Goal: Information Seeking & Learning: Stay updated

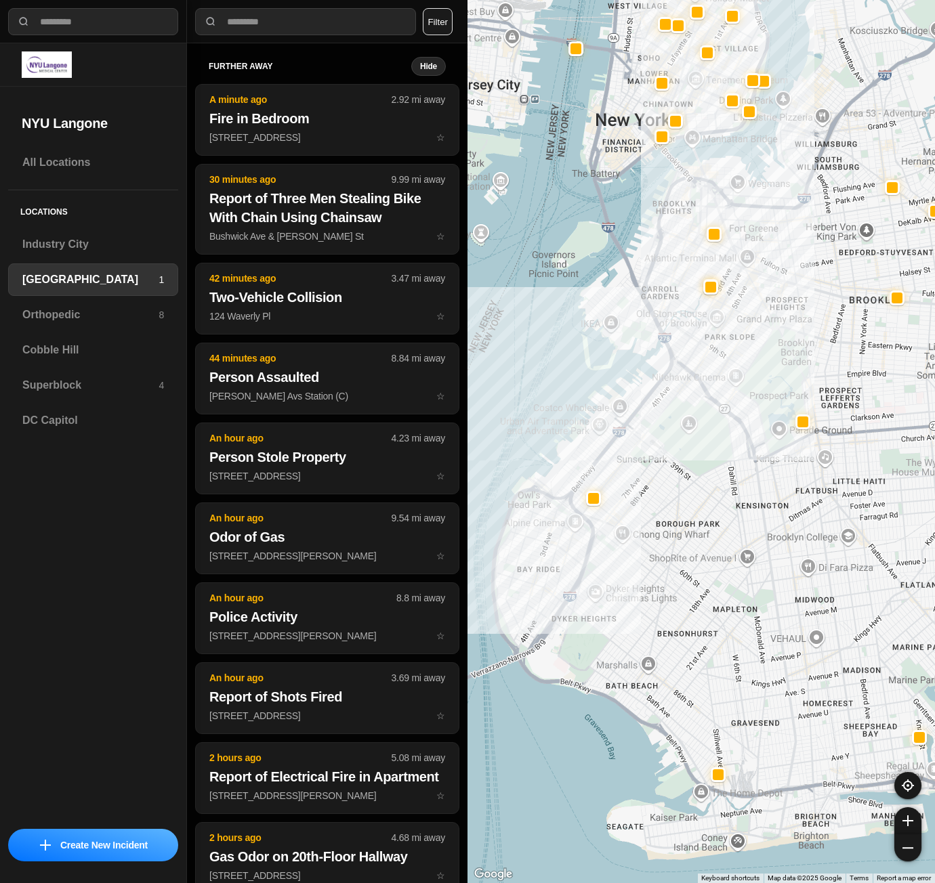
select select "*"
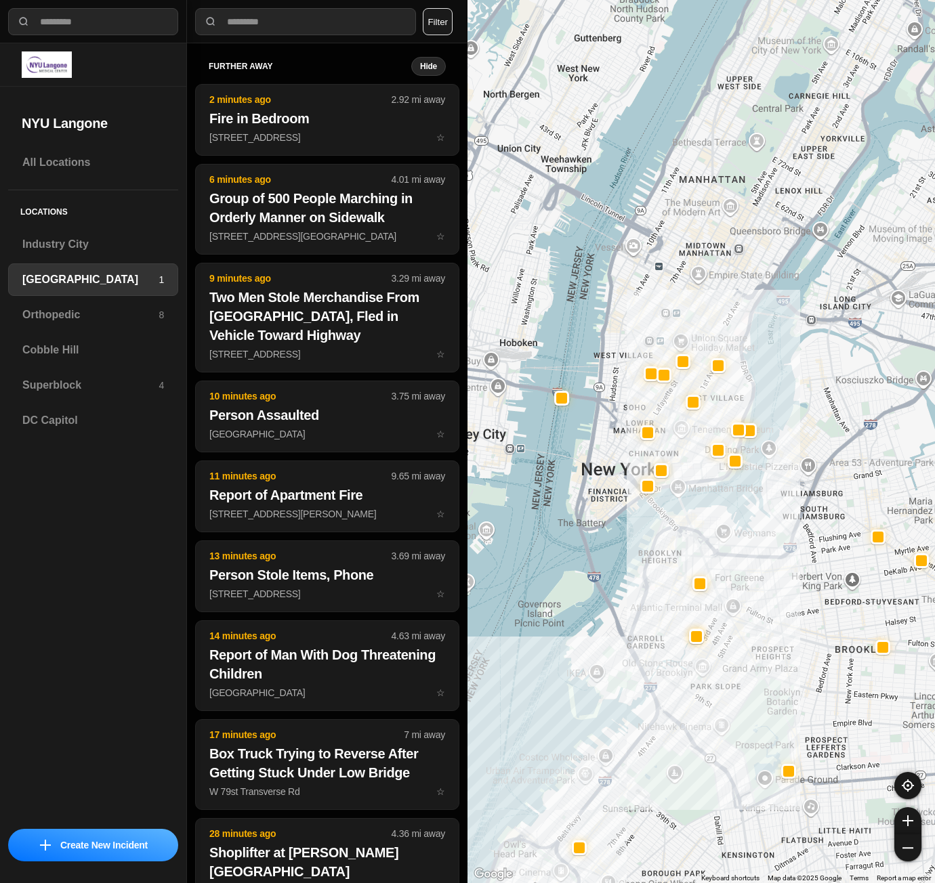
drag, startPoint x: 568, startPoint y: 186, endPoint x: 554, endPoint y: 541, distance: 355.8
click at [554, 541] on div at bounding box center [700, 441] width 467 height 883
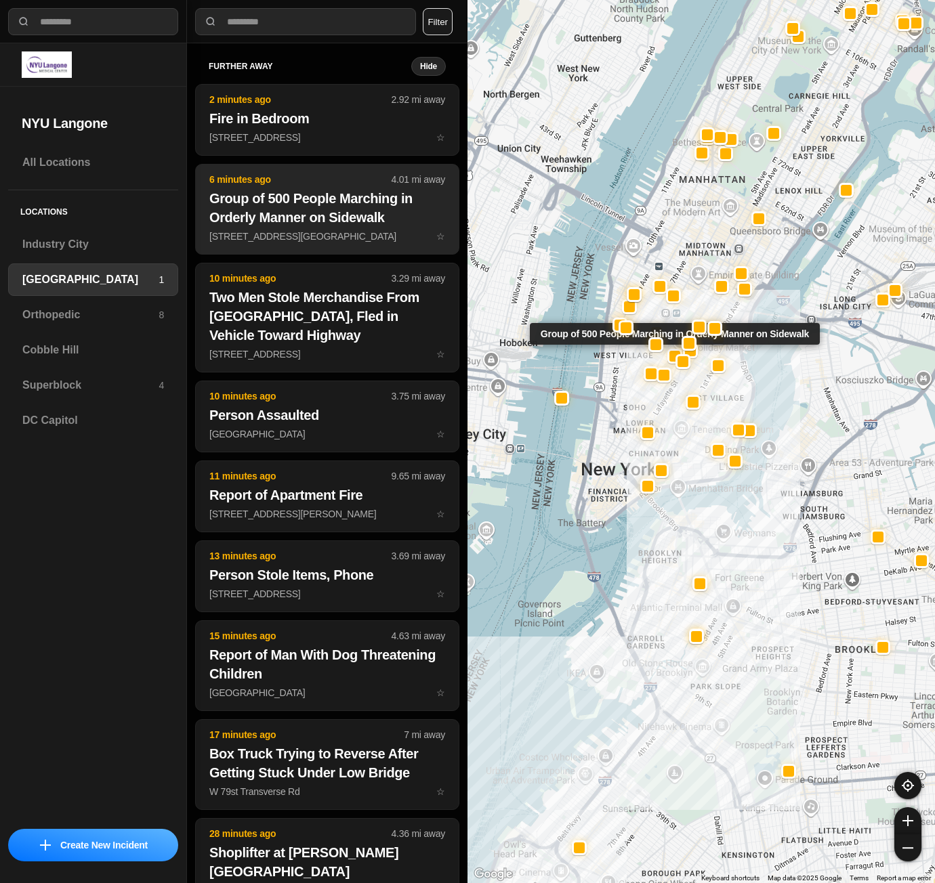
click at [343, 224] on h2 "Group of 500 People Marching in Orderly Manner on Sidewalk" at bounding box center [327, 208] width 236 height 38
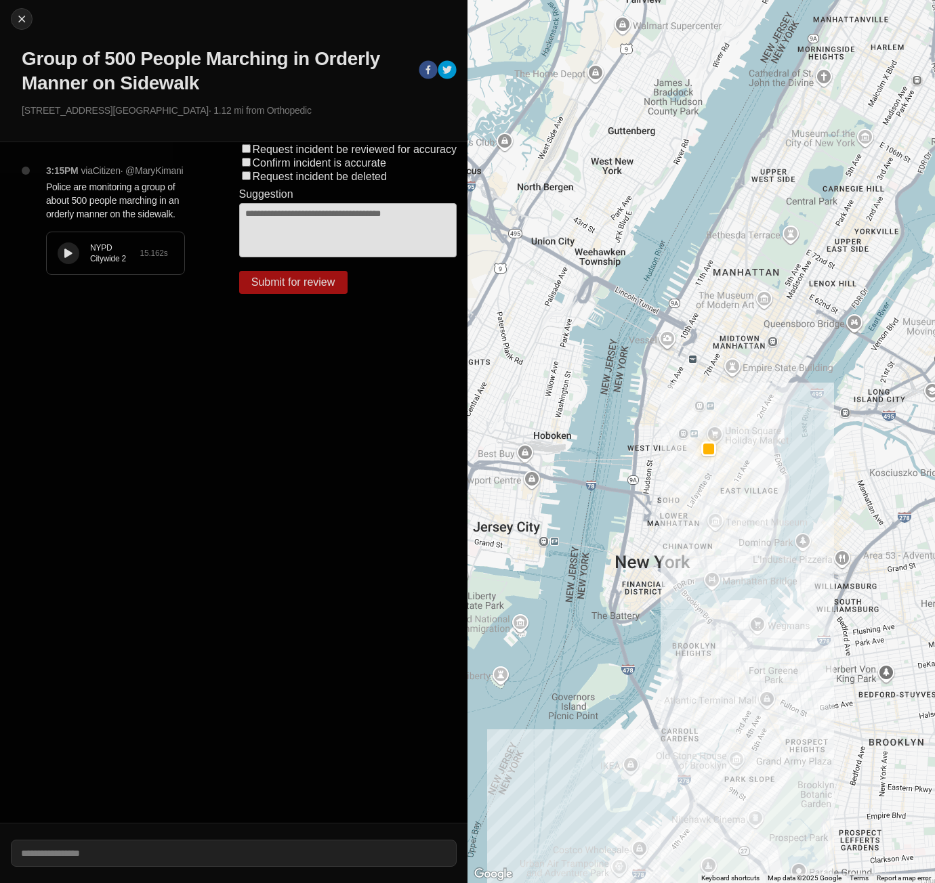
click at [78, 264] on button at bounding box center [69, 253] width 22 height 22
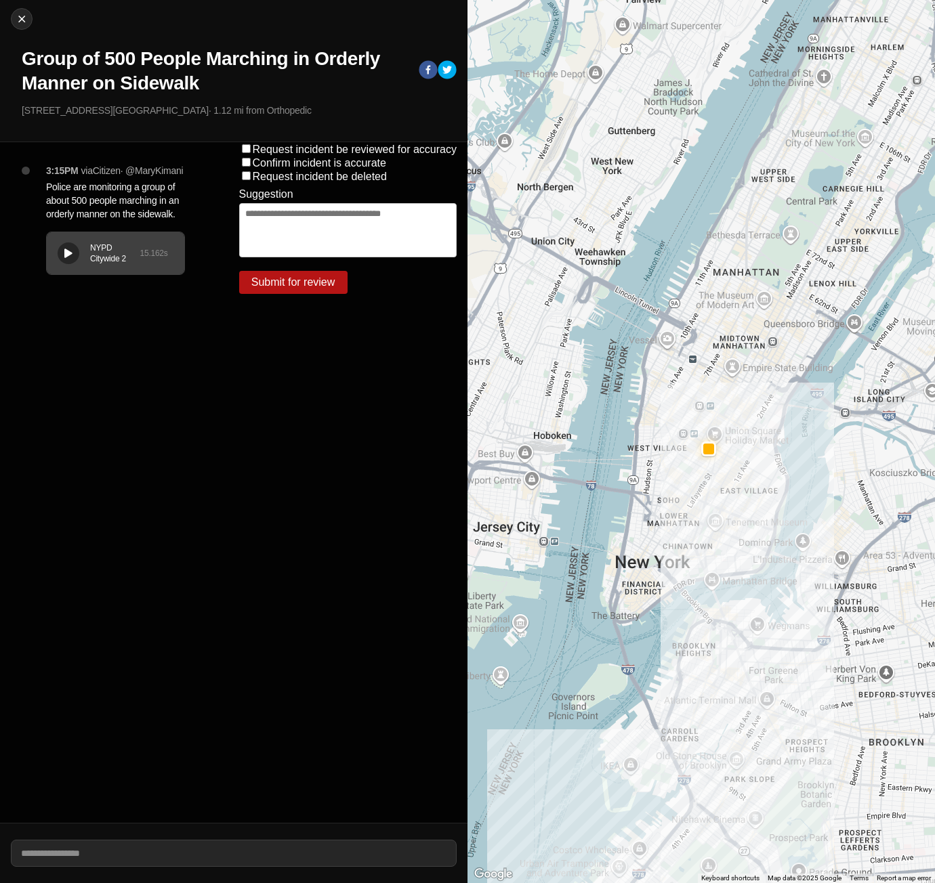
click at [56, 274] on div "NYPD Citywide 2 15.162 s" at bounding box center [115, 253] width 137 height 42
click at [22, 16] on img at bounding box center [22, 19] width 14 height 14
select select "*"
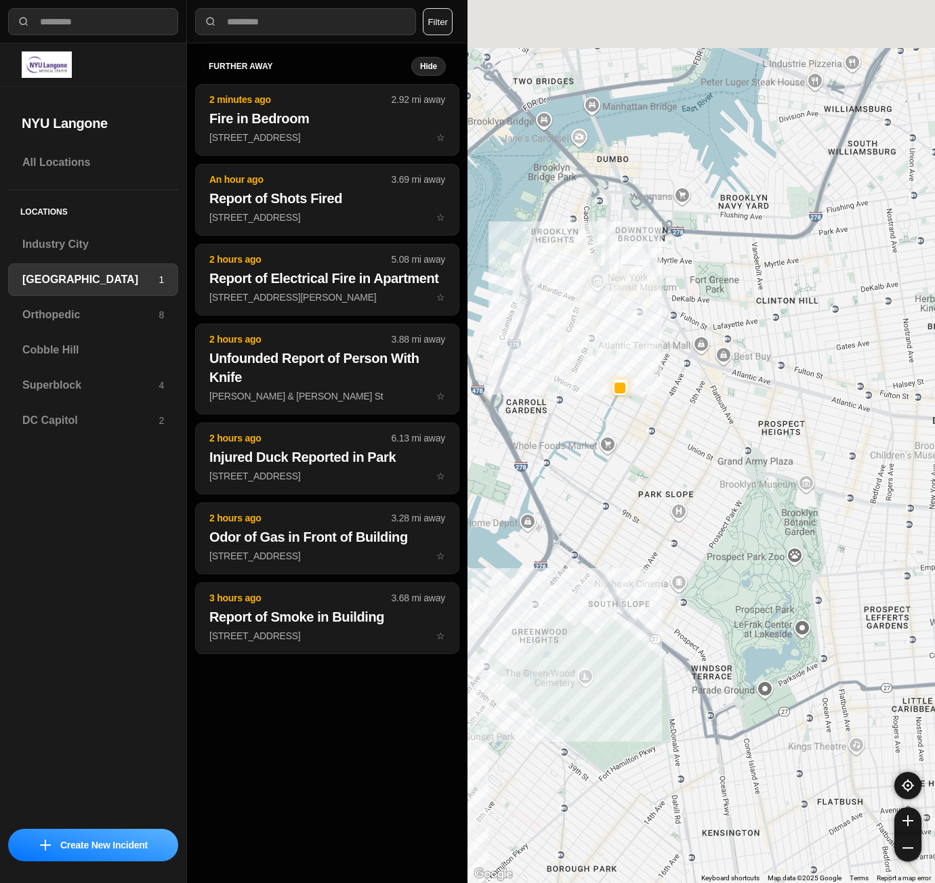
drag, startPoint x: 801, startPoint y: 169, endPoint x: 643, endPoint y: 517, distance: 381.9
click at [630, 547] on div "421 people" at bounding box center [700, 441] width 467 height 883
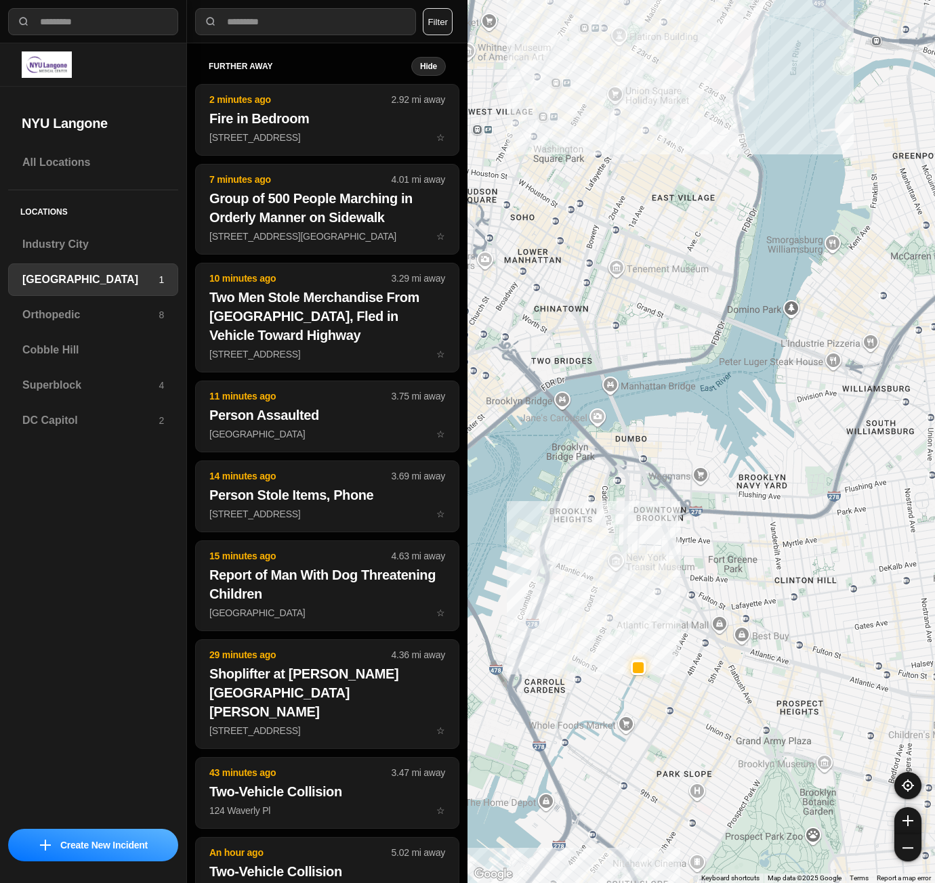
drag, startPoint x: 708, startPoint y: 200, endPoint x: 728, endPoint y: 490, distance: 290.6
click at [728, 490] on div "421 people" at bounding box center [700, 441] width 467 height 883
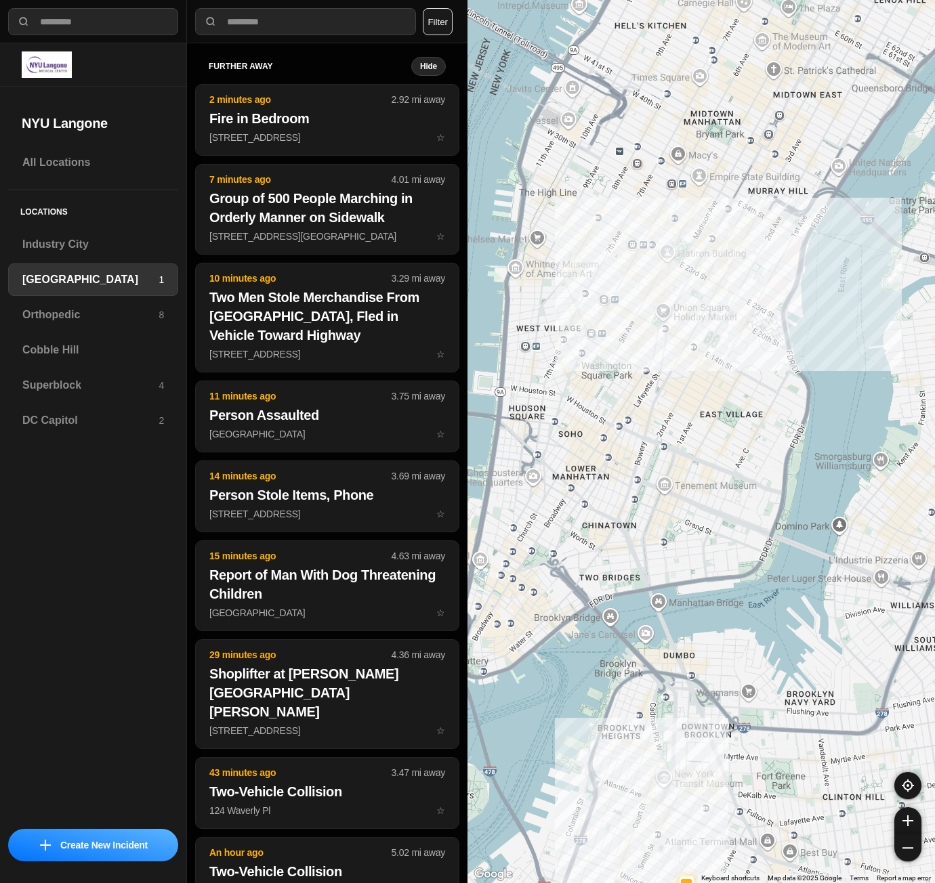
drag, startPoint x: 717, startPoint y: 323, endPoint x: 765, endPoint y: 545, distance: 227.3
click at [765, 545] on div "421 people" at bounding box center [700, 441] width 467 height 883
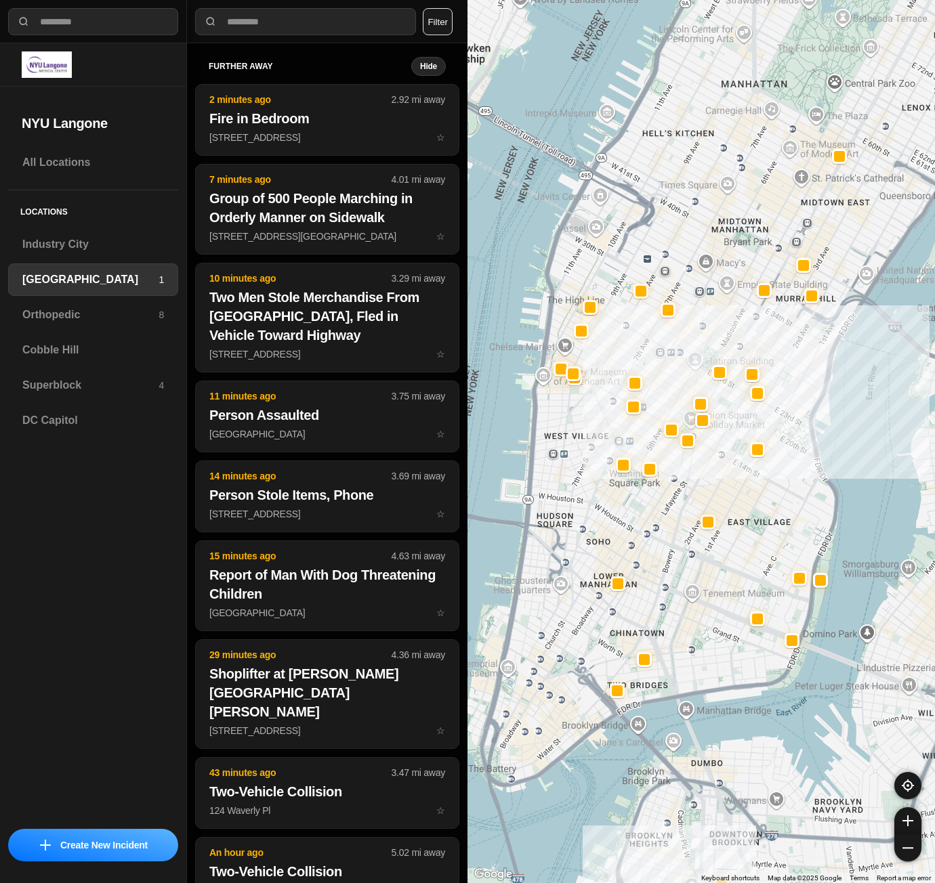
drag, startPoint x: 748, startPoint y: 374, endPoint x: 775, endPoint y: 469, distance: 99.3
click at [775, 469] on div "421 people" at bounding box center [700, 441] width 467 height 883
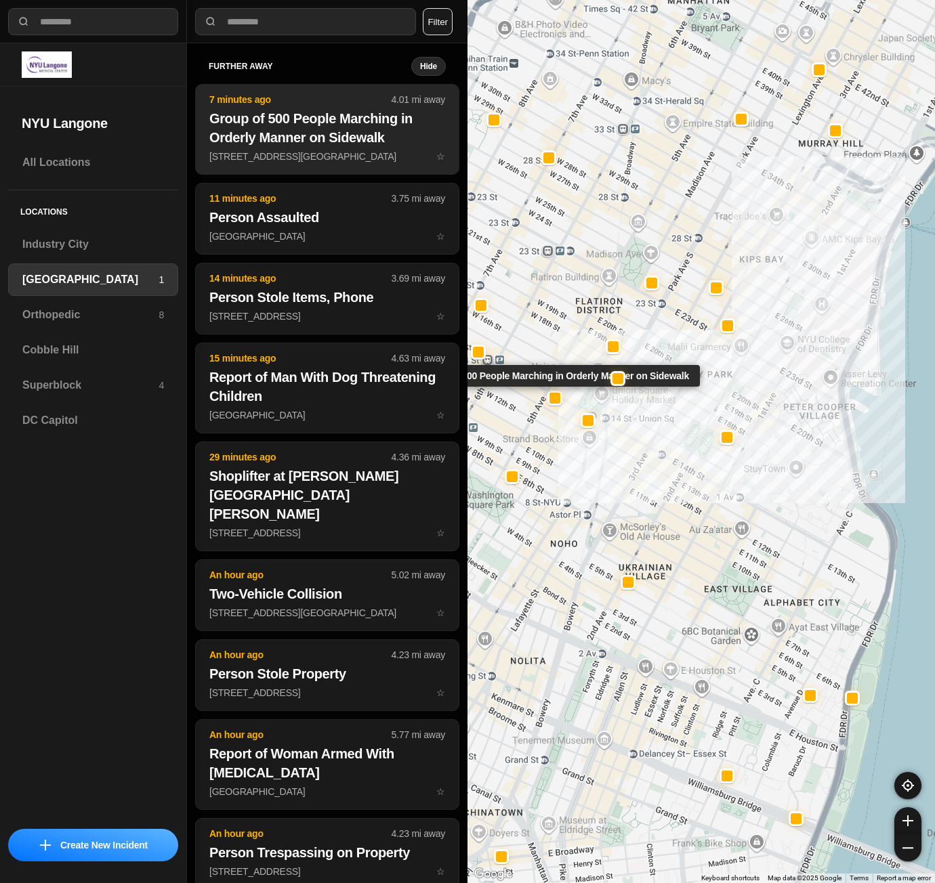
click at [282, 140] on h2 "Group of 500 People Marching in Orderly Manner on Sidewalk" at bounding box center [327, 128] width 236 height 38
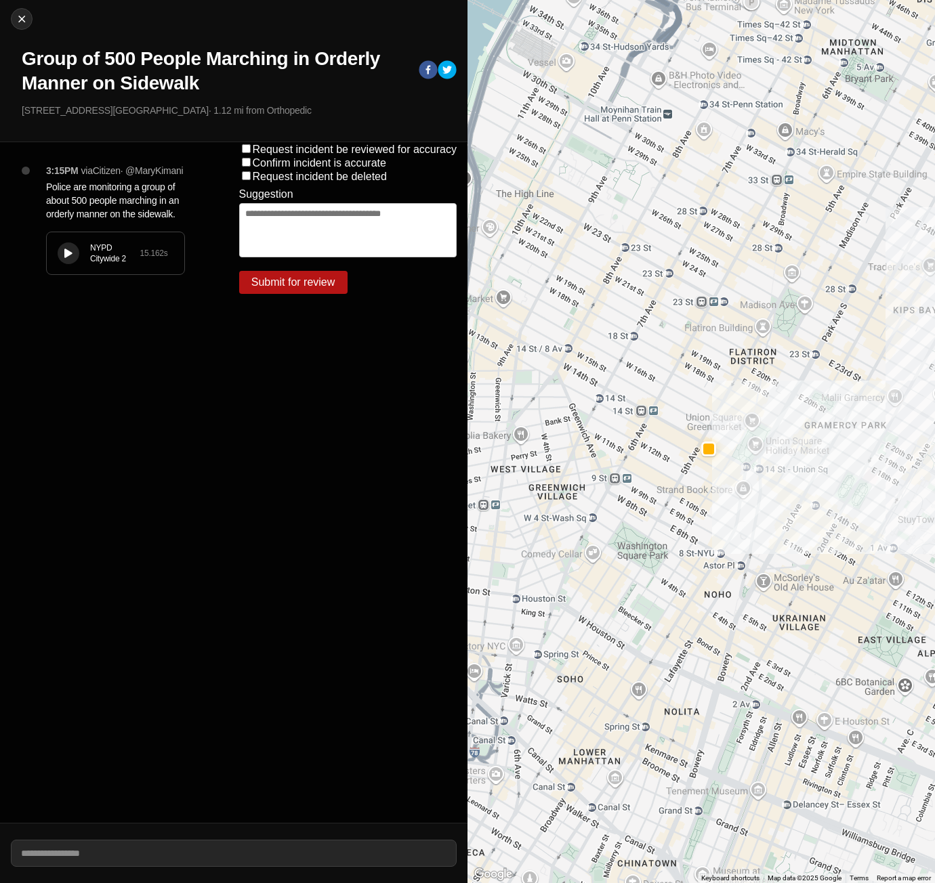
click at [21, 7] on div "Close Group of 500 People Marching in Orderly Manner on Sidewalk W [GEOGRAPHIC_…" at bounding box center [233, 71] width 467 height 142
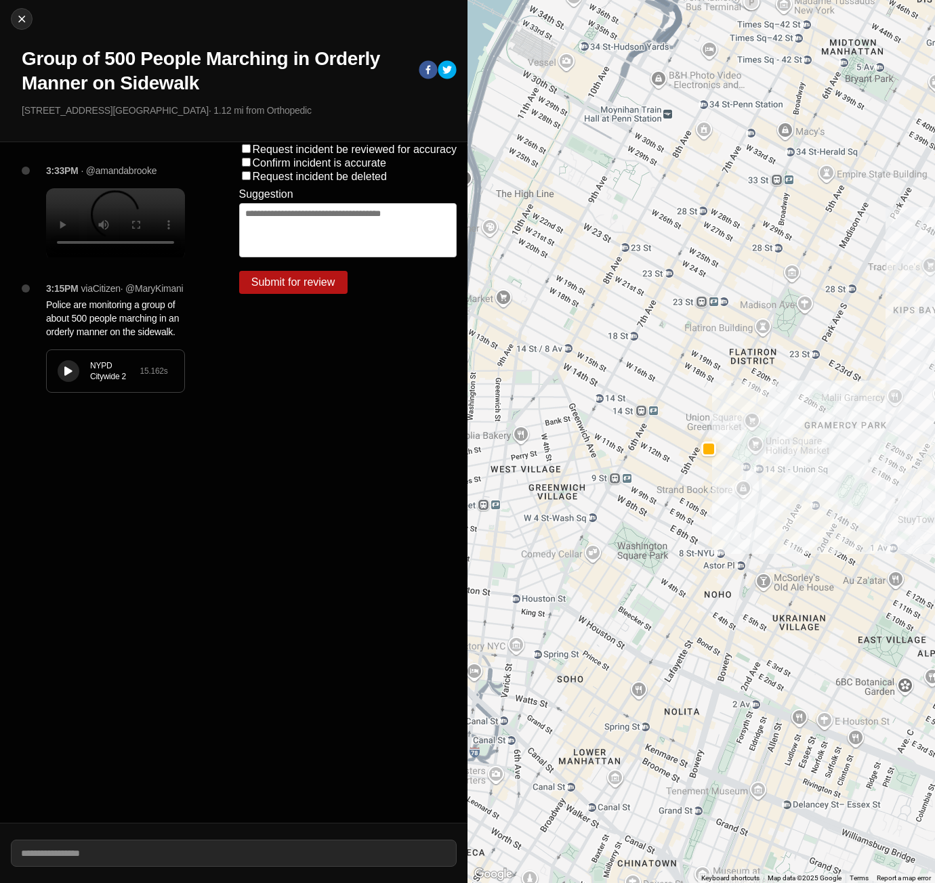
drag, startPoint x: 479, startPoint y: 402, endPoint x: 464, endPoint y: 406, distance: 16.3
click at [477, 402] on div at bounding box center [700, 441] width 467 height 883
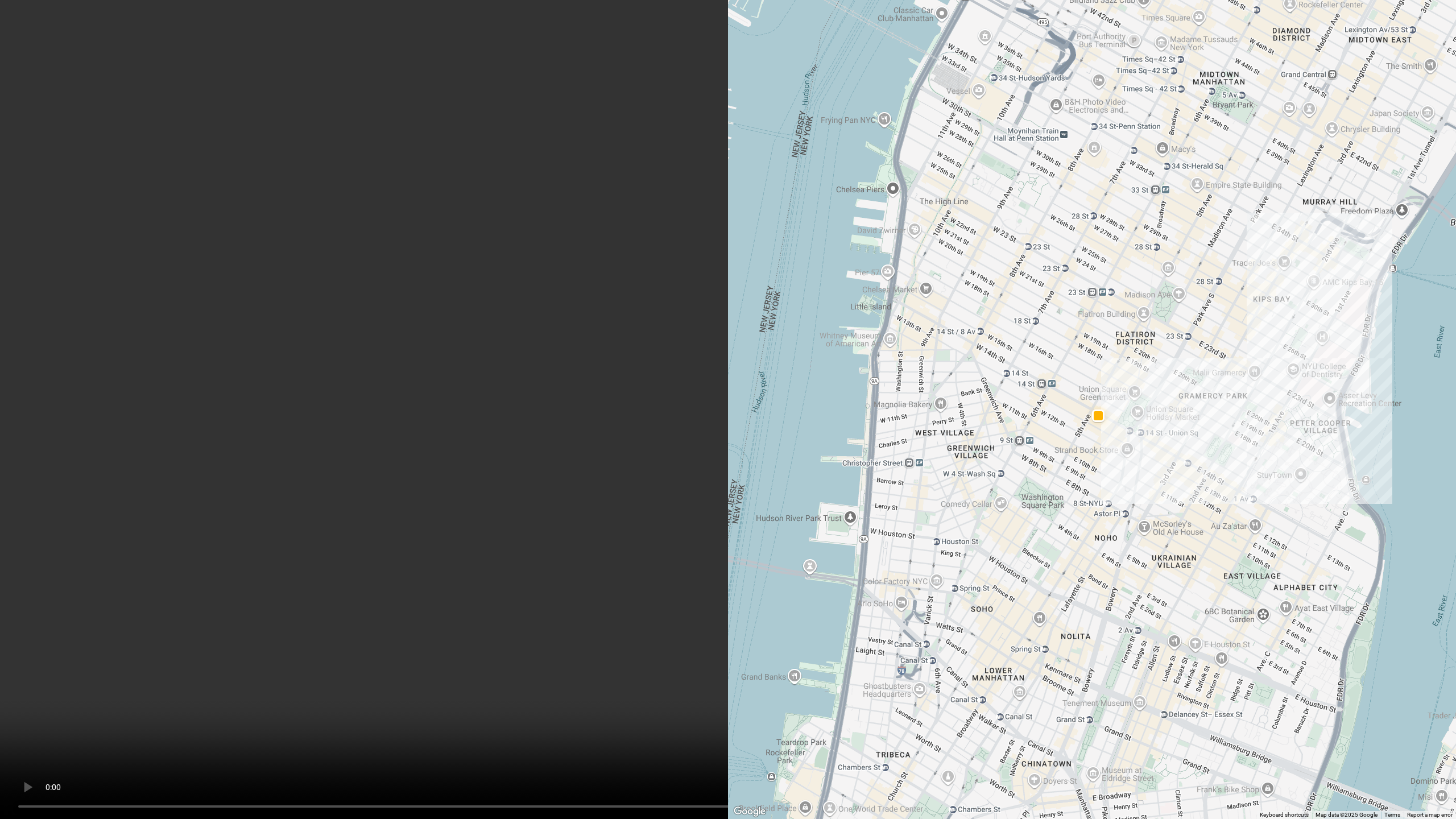
click at [622, 345] on video at bounding box center [728, 409] width 1456 height 819
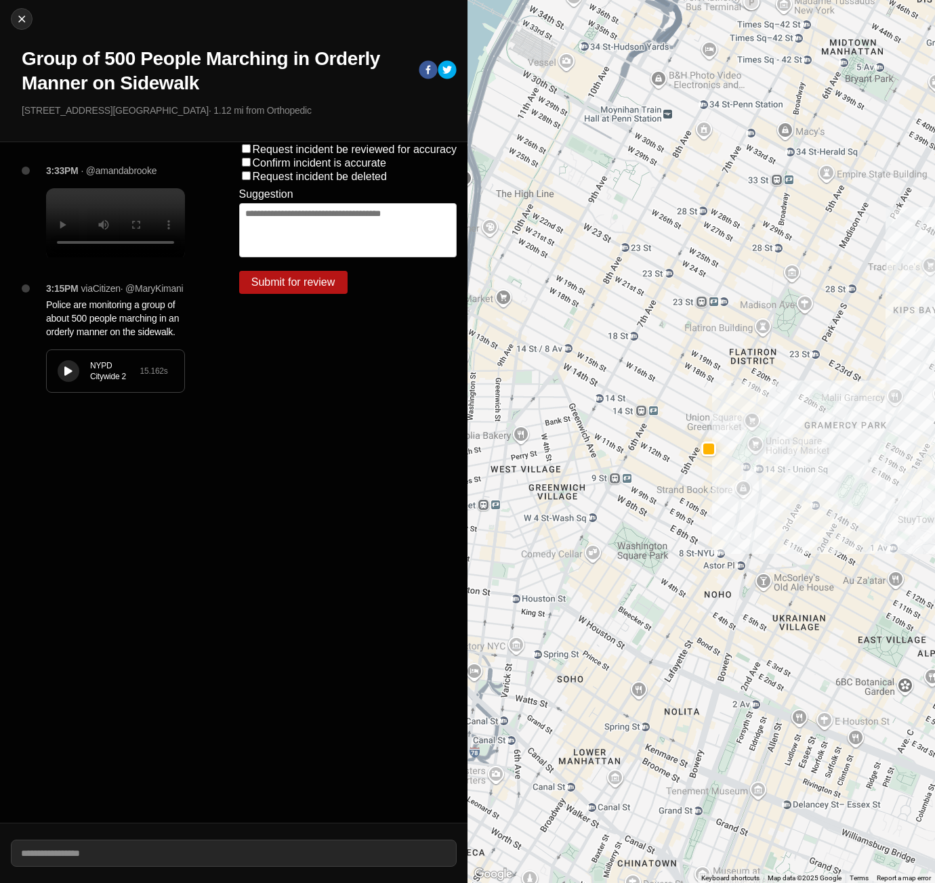
click at [30, 26] on div "Close Group of 500 People Marching in Orderly Manner on Sidewalk W [GEOGRAPHIC_…" at bounding box center [233, 71] width 467 height 142
click at [26, 24] on img at bounding box center [22, 19] width 14 height 14
select select "*"
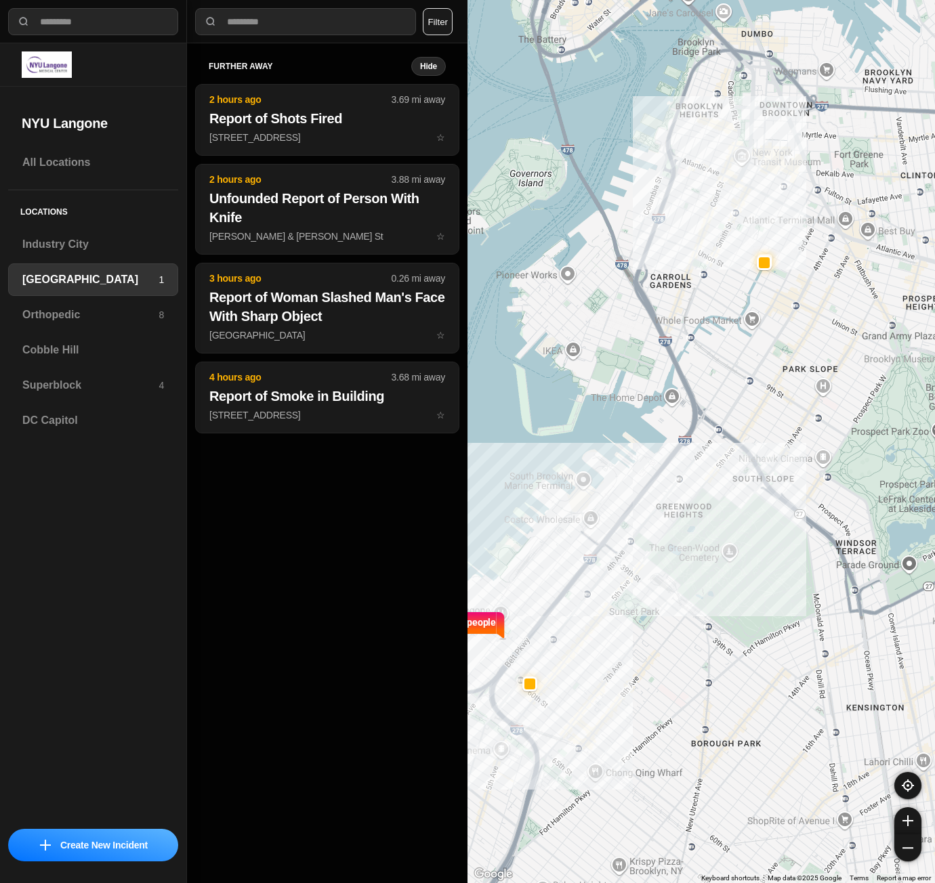
drag, startPoint x: 793, startPoint y: 398, endPoint x: 769, endPoint y: 623, distance: 226.8
click at [769, 623] on div "421 people" at bounding box center [700, 441] width 467 height 883
click at [104, 390] on h3 "Superblock" at bounding box center [90, 385] width 136 height 16
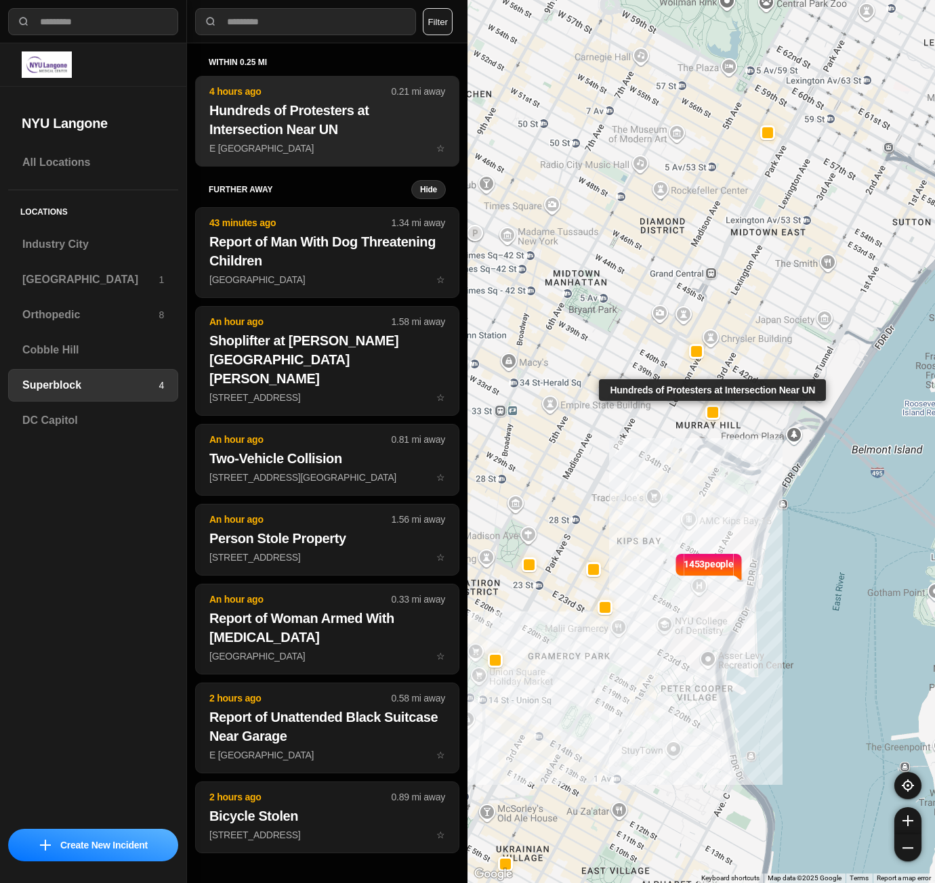
click at [340, 117] on h2 "Hundreds of Protesters at Intersection Near UN" at bounding box center [327, 120] width 236 height 38
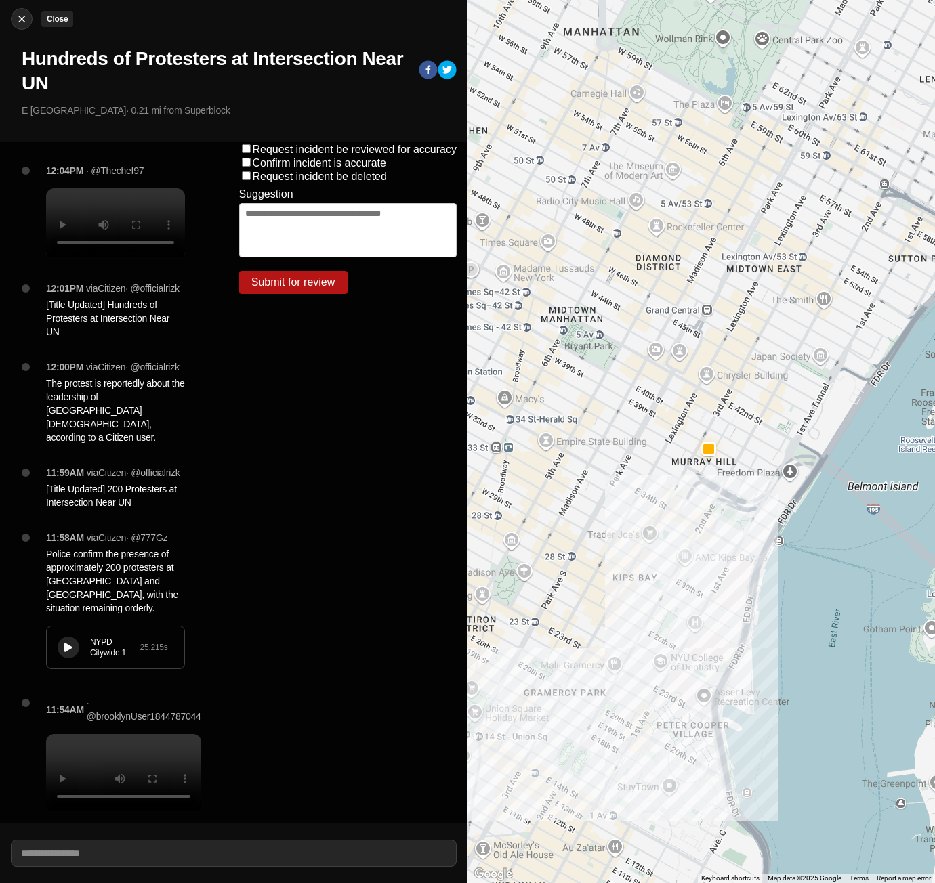
click at [28, 18] on img at bounding box center [22, 19] width 14 height 14
select select "*"
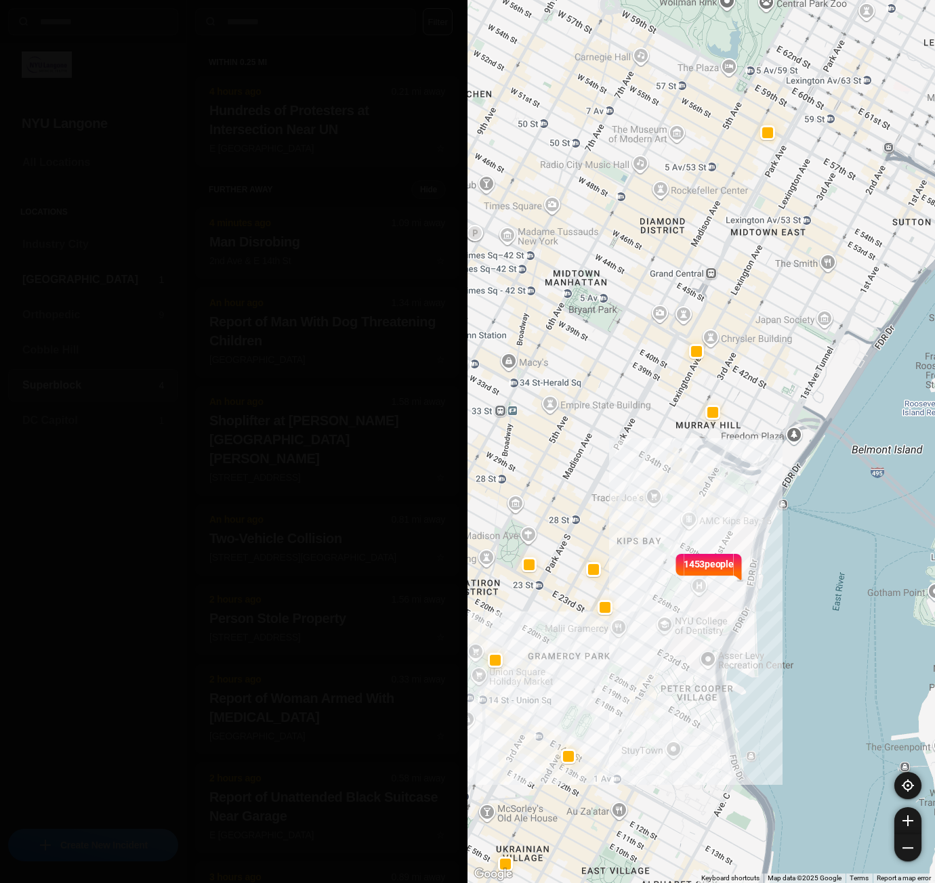
click at [65, 271] on div "Brooklyn 1" at bounding box center [93, 279] width 170 height 33
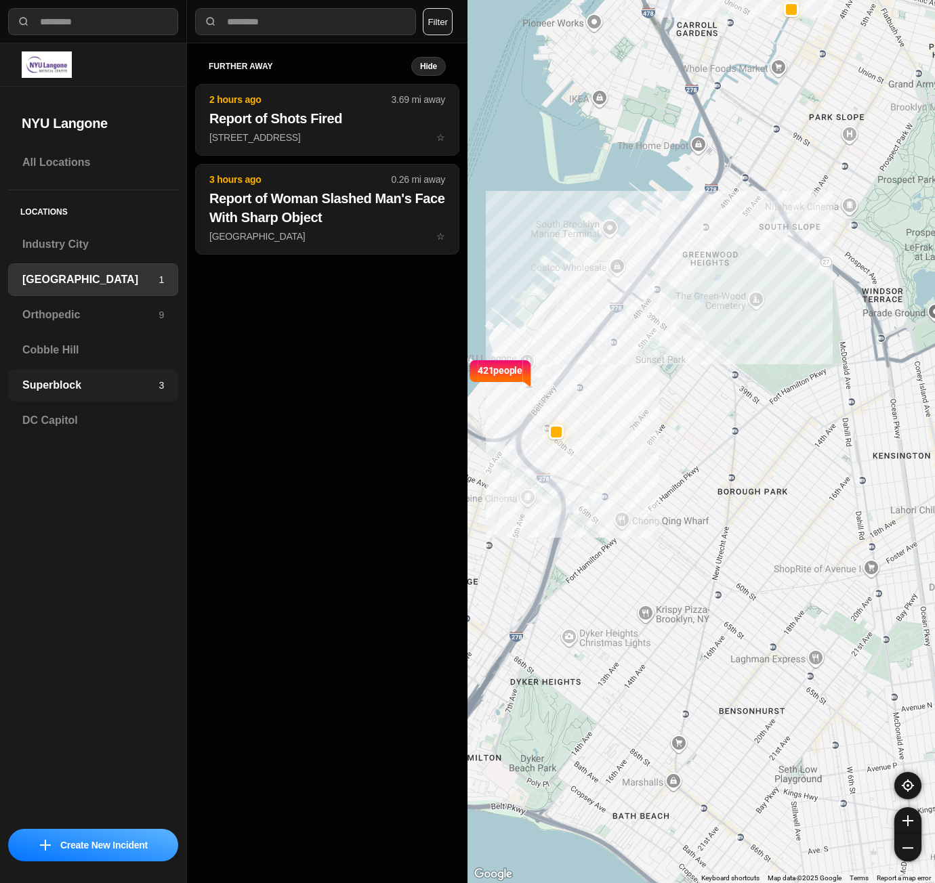
click at [89, 387] on h3 "Superblock" at bounding box center [90, 385] width 136 height 16
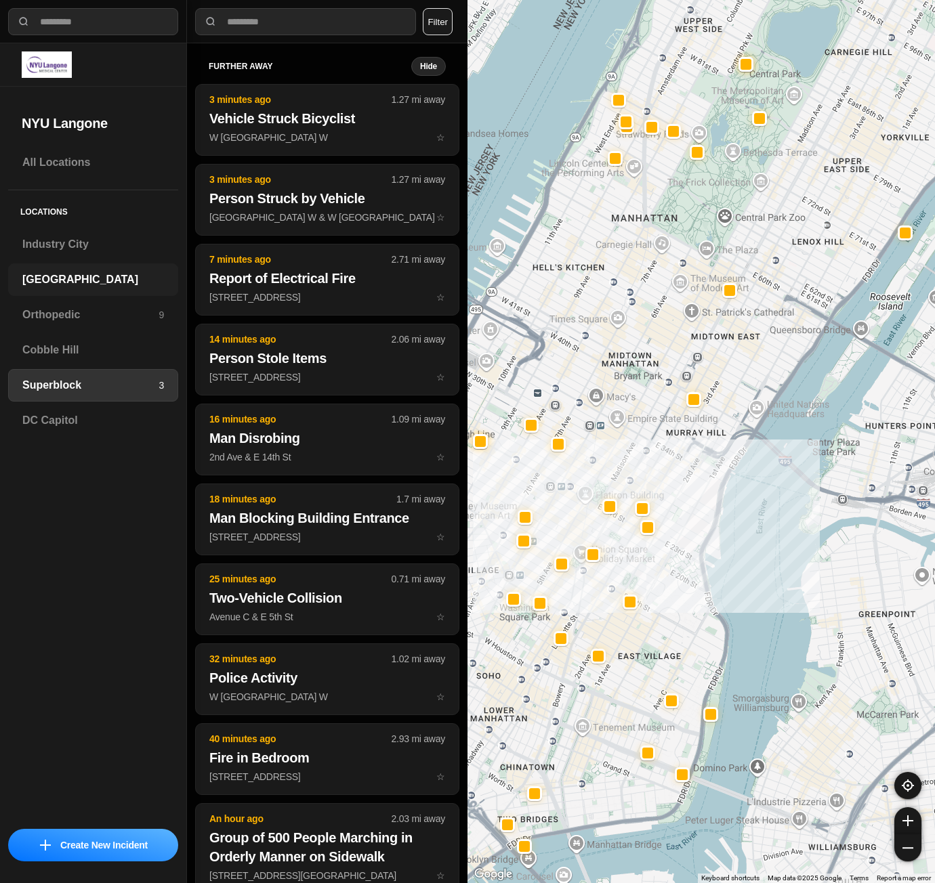
click at [51, 281] on h3 "[GEOGRAPHIC_DATA]" at bounding box center [93, 280] width 142 height 16
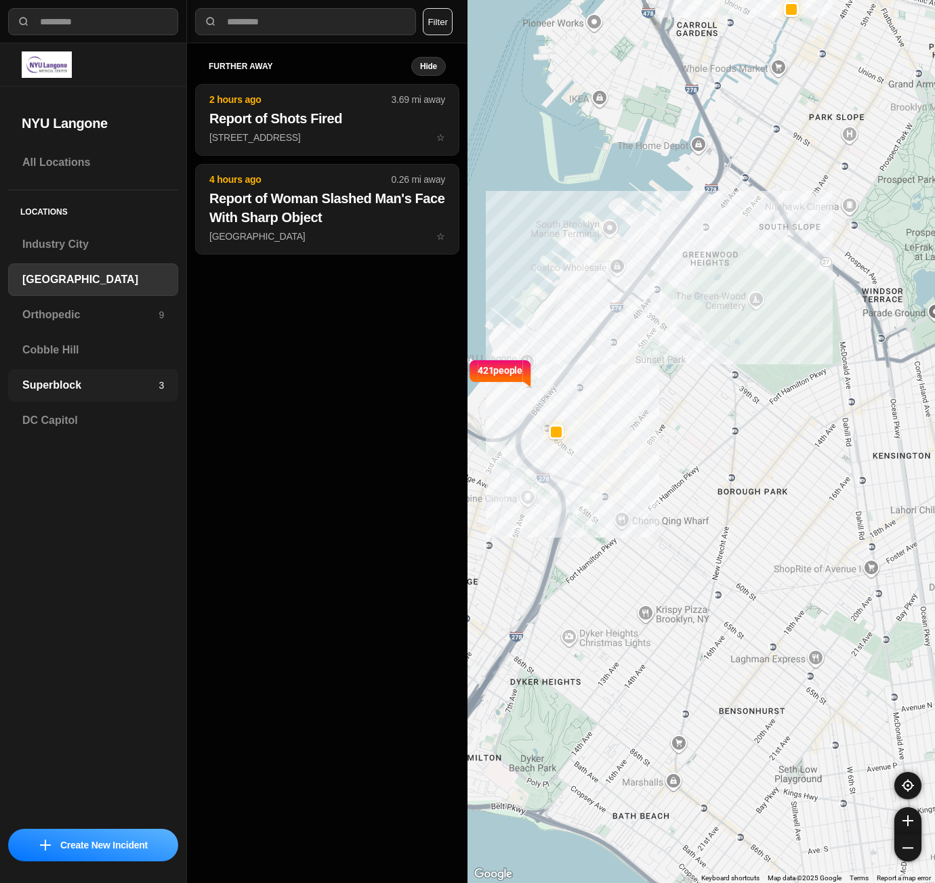
click at [12, 380] on div "Superblock 3" at bounding box center [93, 385] width 170 height 33
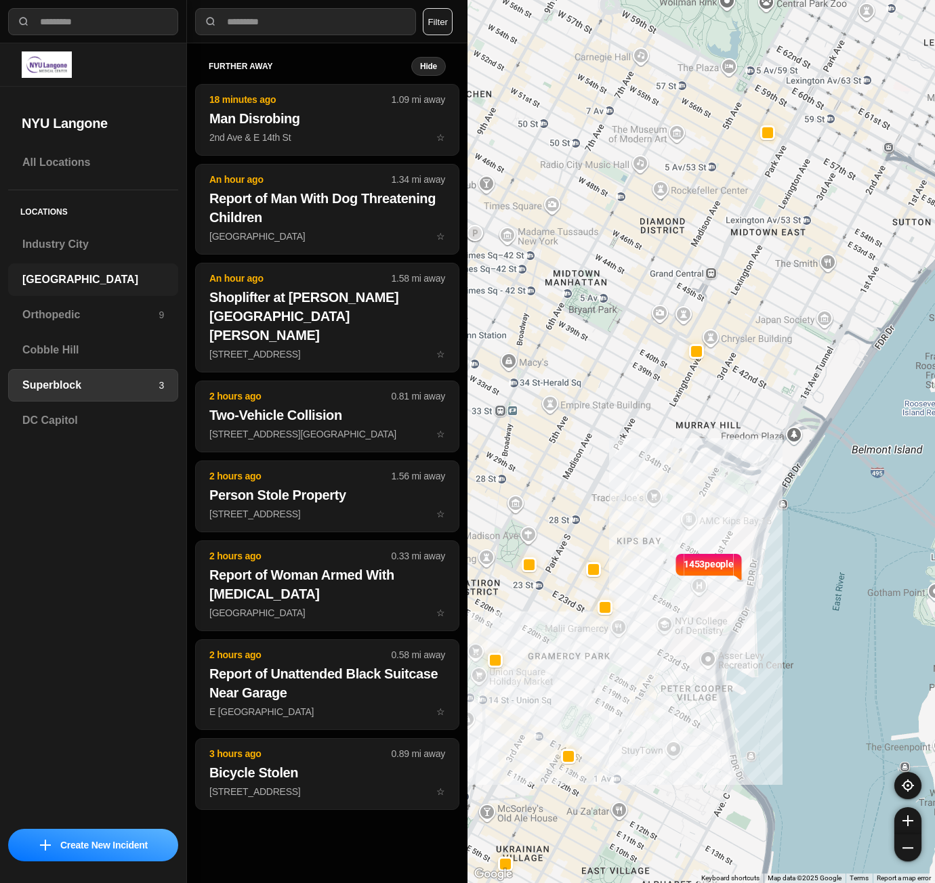
click at [88, 280] on h3 "[GEOGRAPHIC_DATA]" at bounding box center [93, 280] width 142 height 16
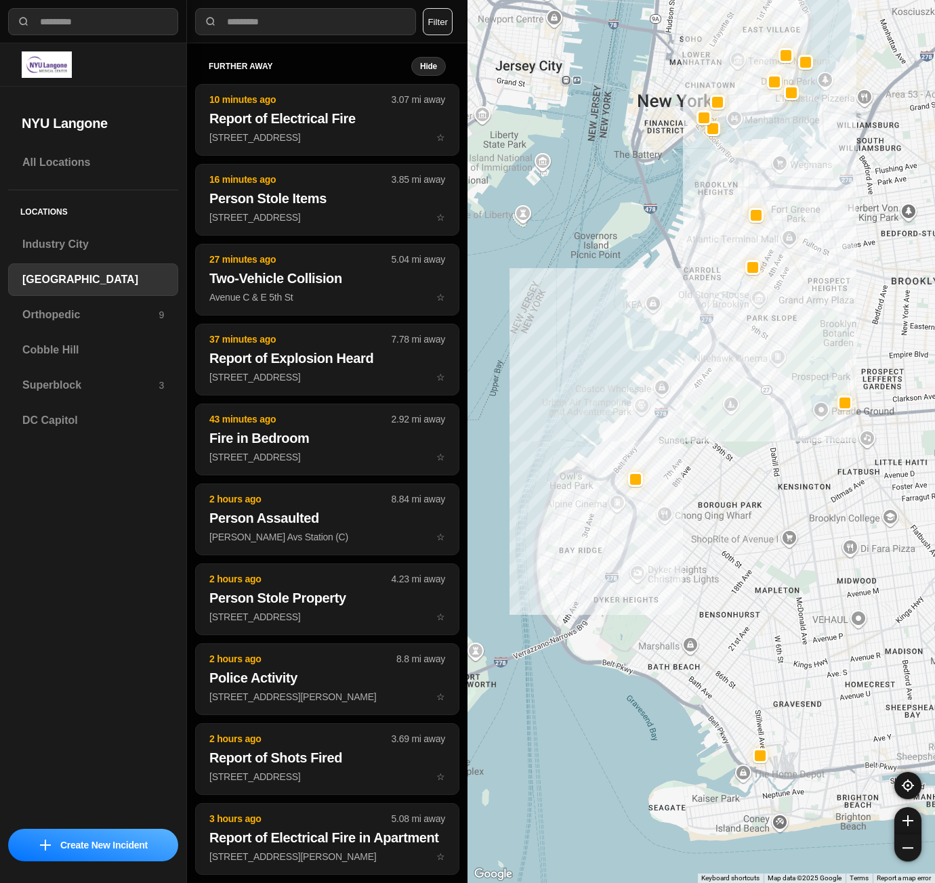
drag, startPoint x: 819, startPoint y: 427, endPoint x: 763, endPoint y: 459, distance: 64.3
click at [763, 459] on div at bounding box center [700, 441] width 467 height 883
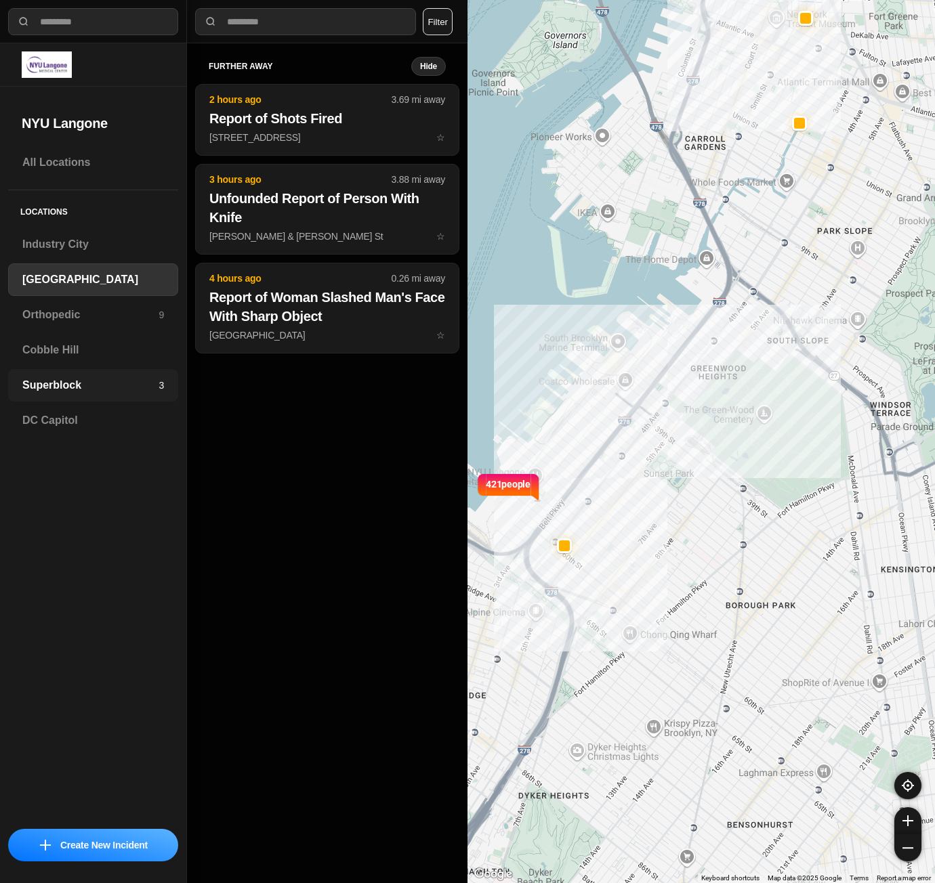
click at [95, 377] on div "Superblock 3" at bounding box center [93, 385] width 170 height 33
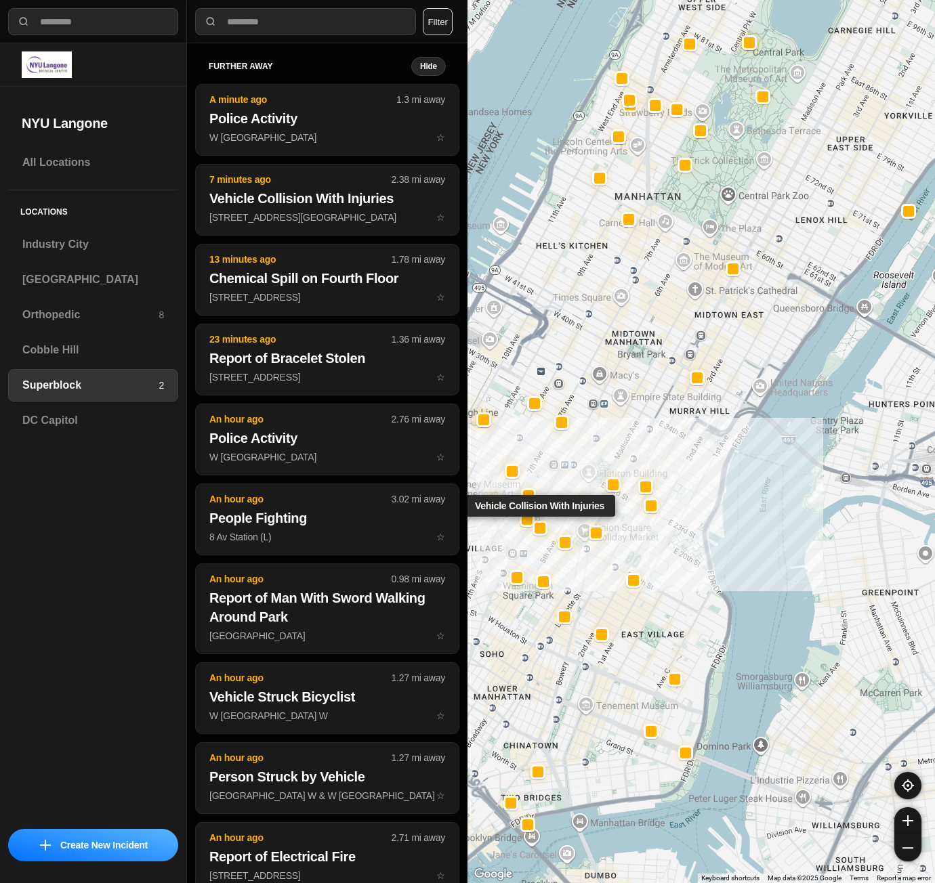
select select "*"
click at [74, 272] on h3 "[GEOGRAPHIC_DATA]" at bounding box center [93, 280] width 142 height 16
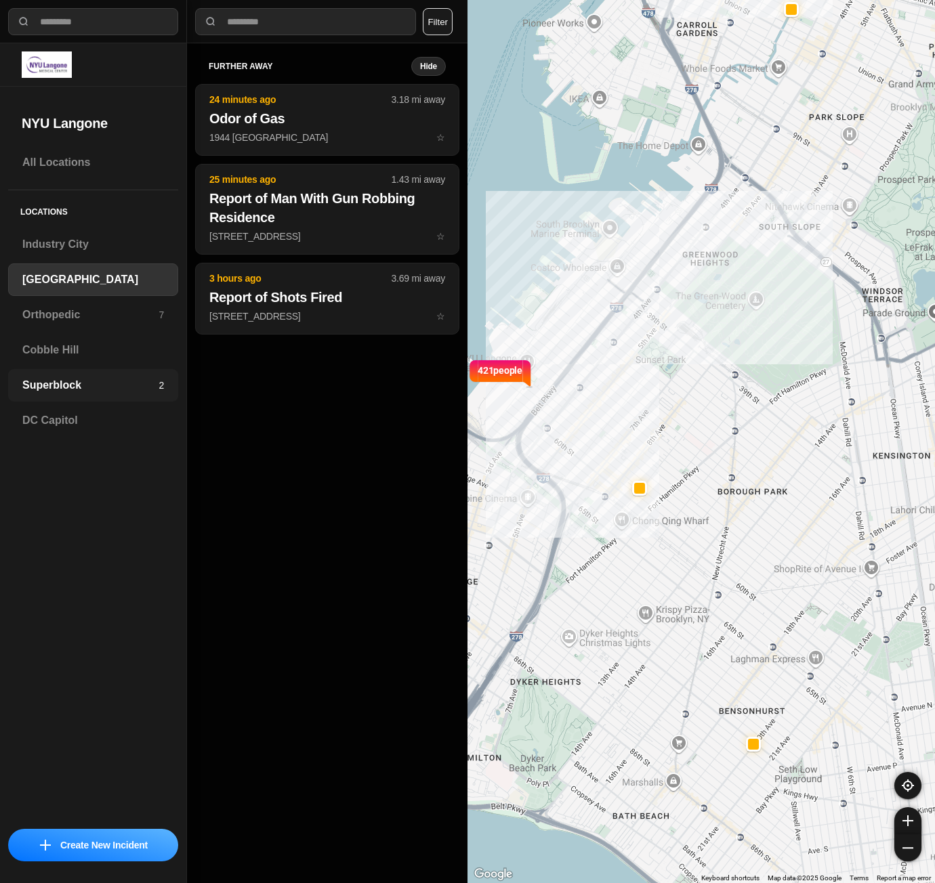
click at [109, 381] on h3 "Superblock" at bounding box center [90, 385] width 136 height 16
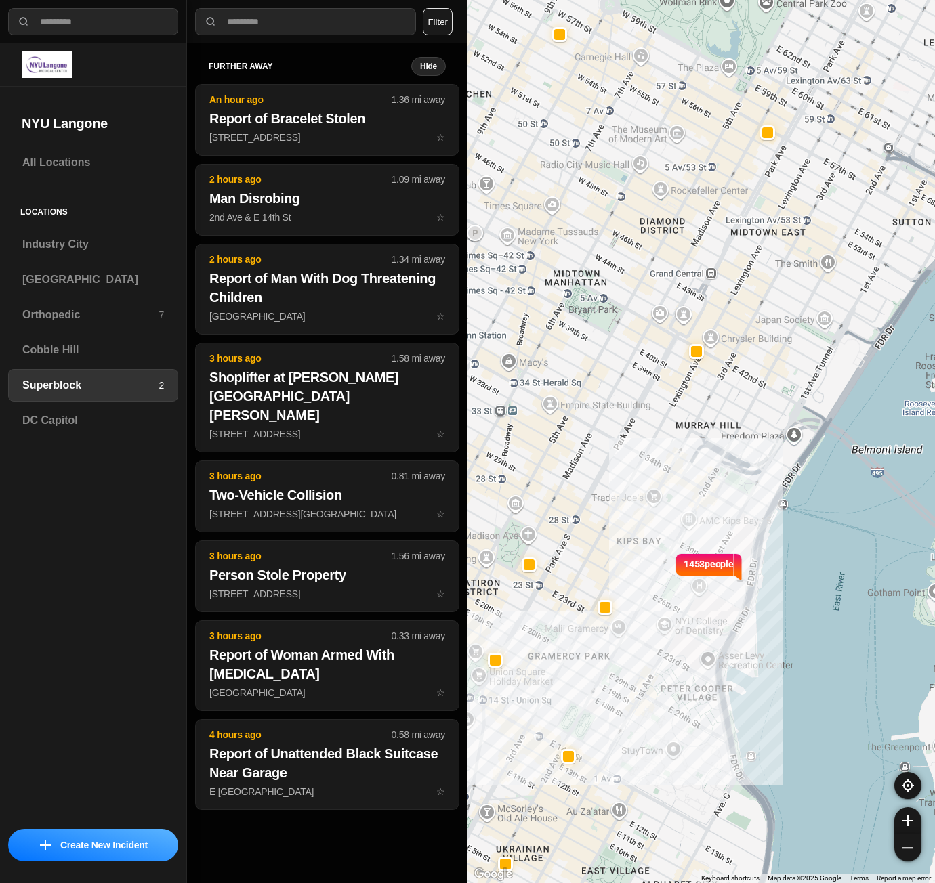
click at [295, 827] on div "further away Hide An hour ago 1.36 mi away Report of Bracelet Stolen 353 W 56th…" at bounding box center [327, 463] width 280 height 840
click at [59, 285] on h3 "[GEOGRAPHIC_DATA]" at bounding box center [93, 280] width 142 height 16
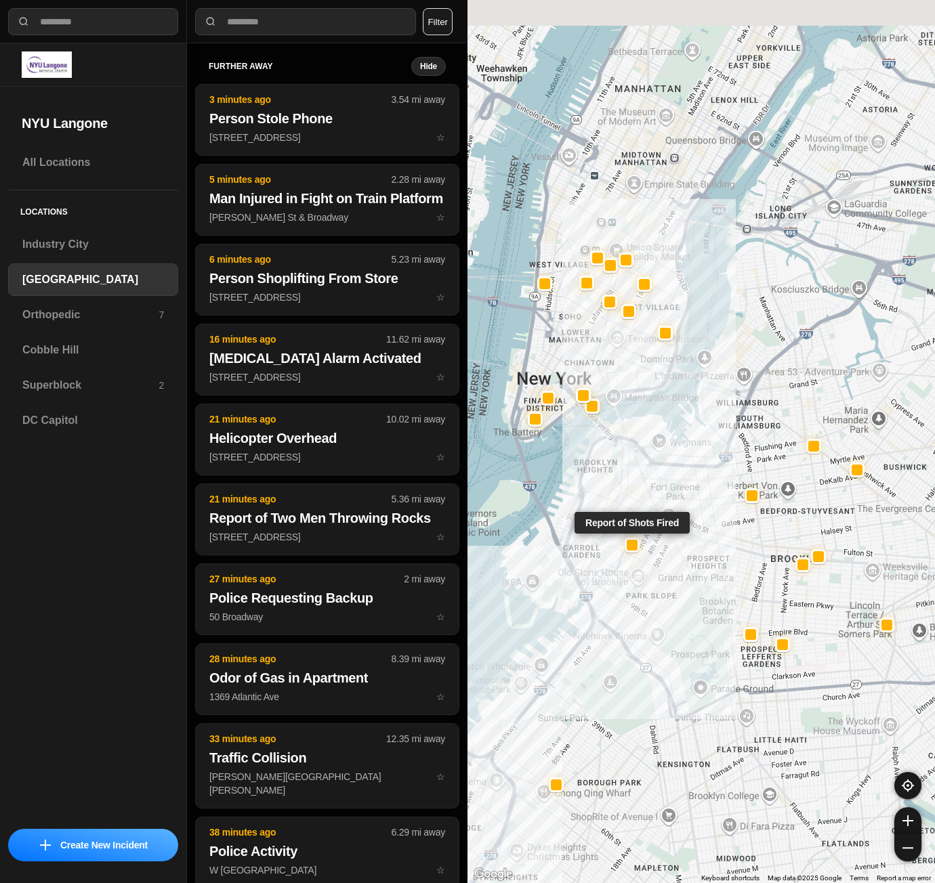
drag, startPoint x: 671, startPoint y: 285, endPoint x: 648, endPoint y: 487, distance: 203.1
click at [637, 539] on div "Report of Shots Fired" at bounding box center [700, 441] width 467 height 883
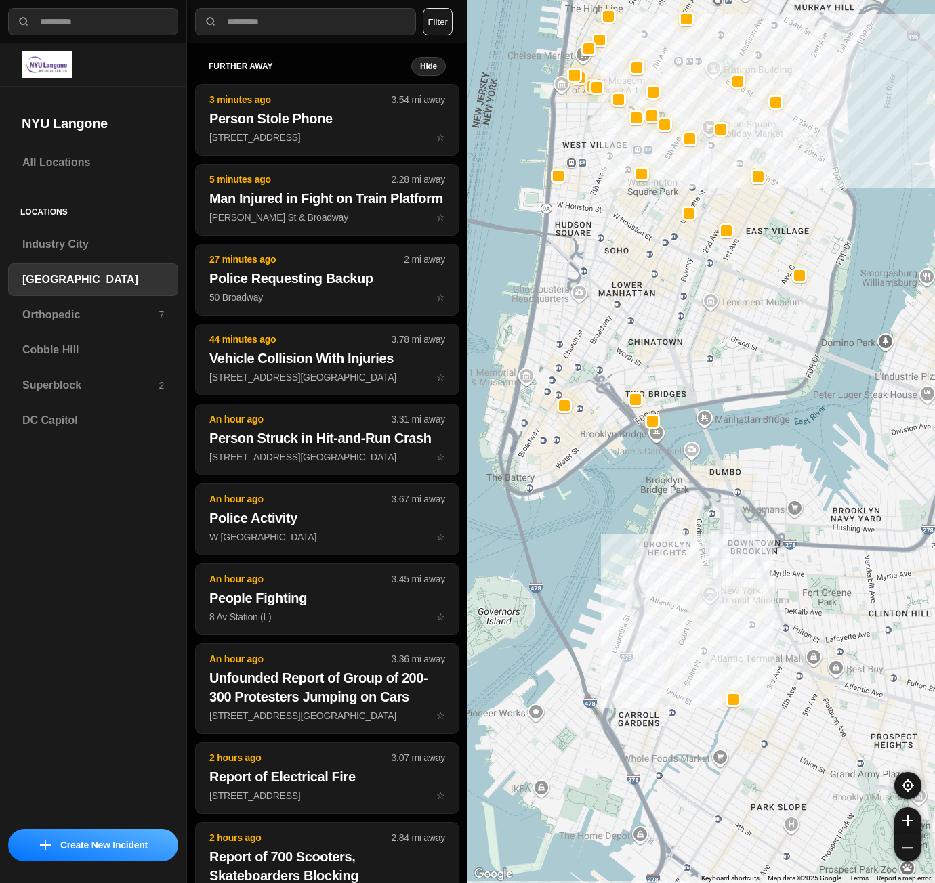
drag, startPoint x: 652, startPoint y: 366, endPoint x: 726, endPoint y: 354, distance: 75.4
click at [726, 354] on div "421 people" at bounding box center [700, 441] width 467 height 883
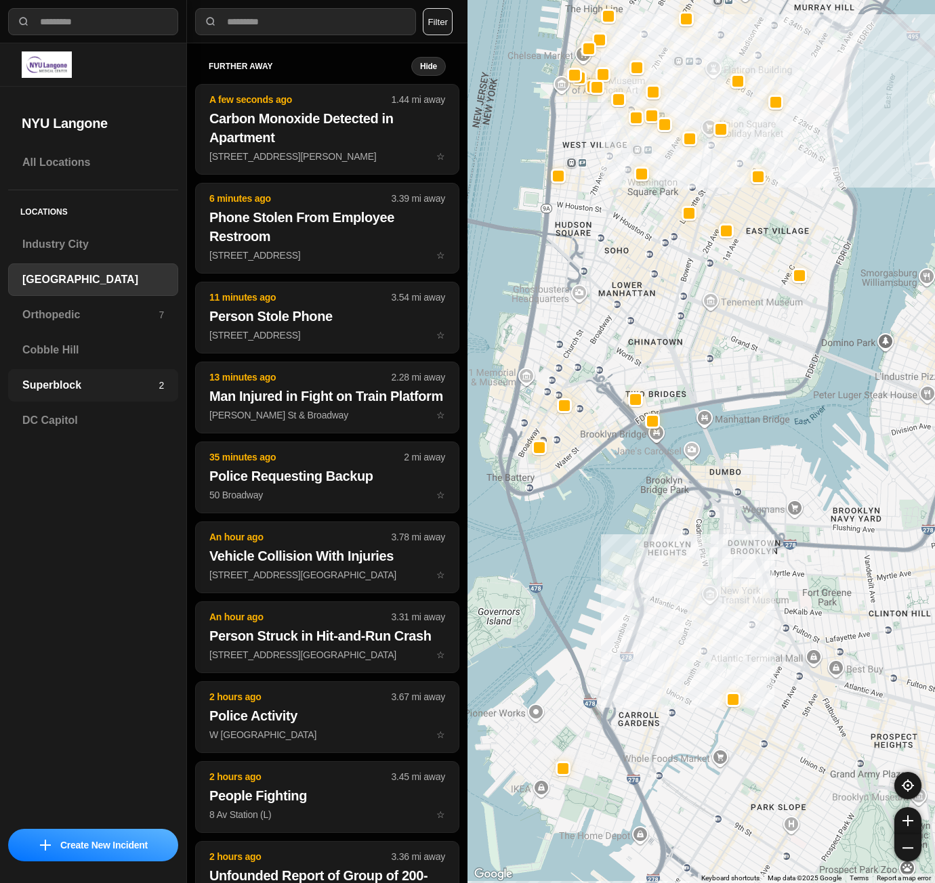
click at [97, 399] on div "Superblock 2" at bounding box center [93, 385] width 170 height 33
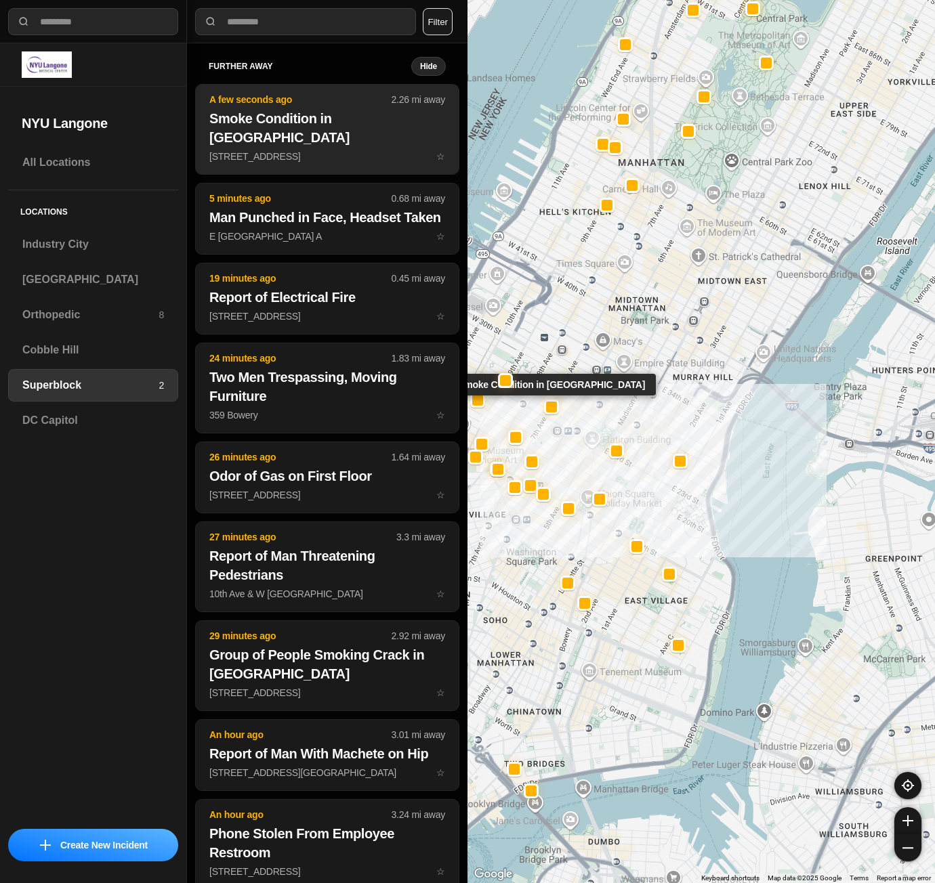
click at [310, 152] on p "226 W 25th St ☆" at bounding box center [327, 157] width 236 height 14
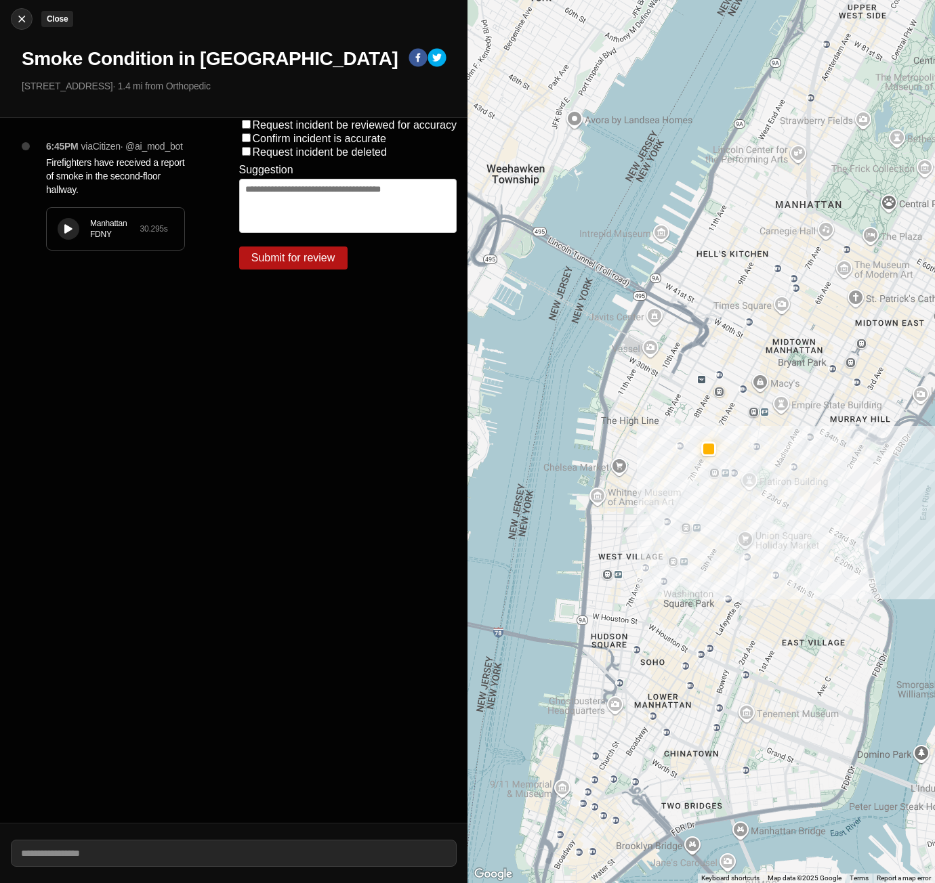
click at [22, 22] on img at bounding box center [22, 19] width 14 height 14
select select "*"
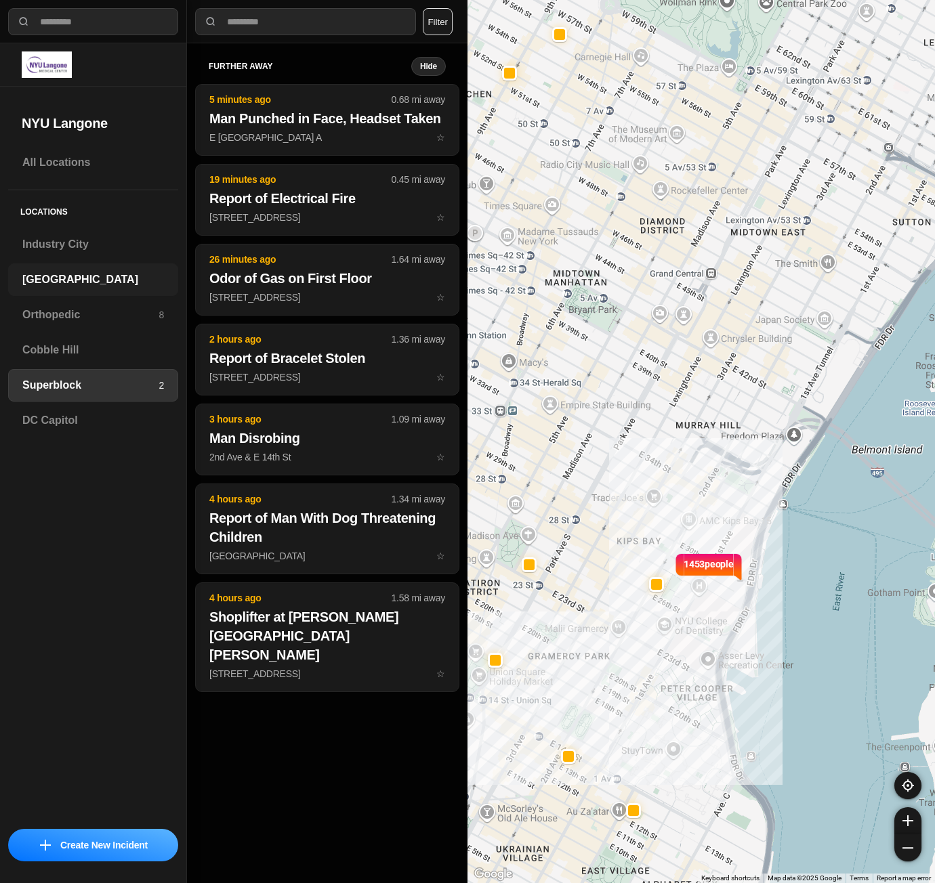
click at [74, 279] on h3 "[GEOGRAPHIC_DATA]" at bounding box center [93, 280] width 142 height 16
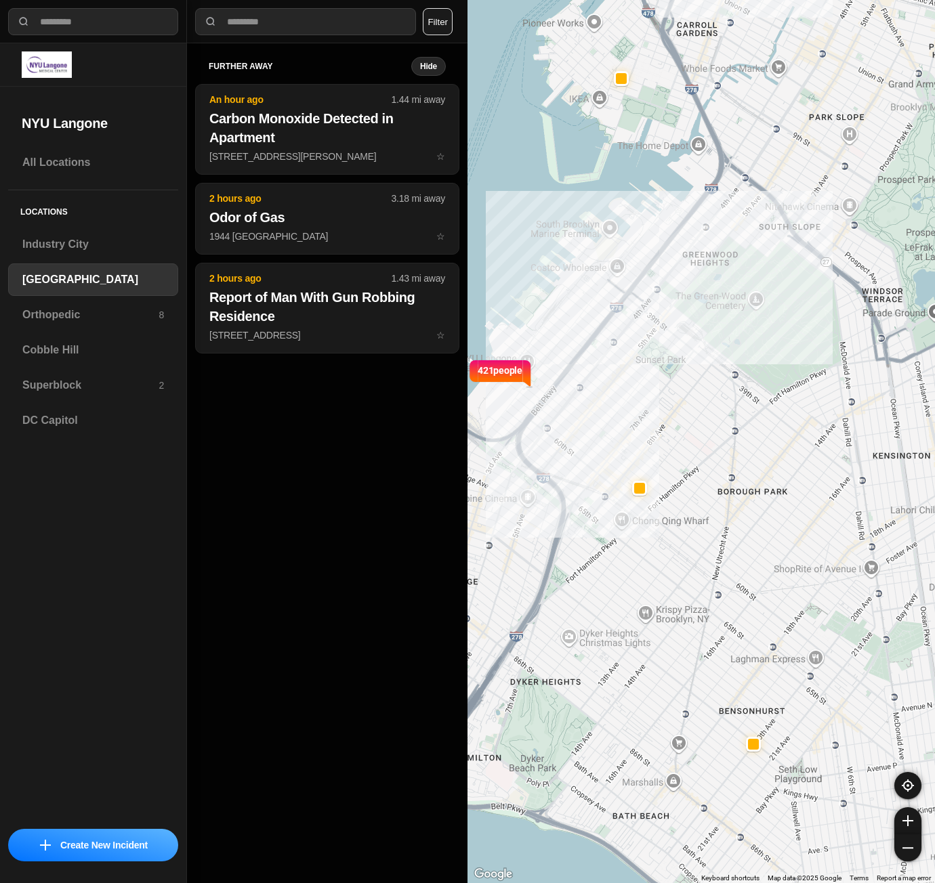
select select "*"
